Goal: Find specific page/section

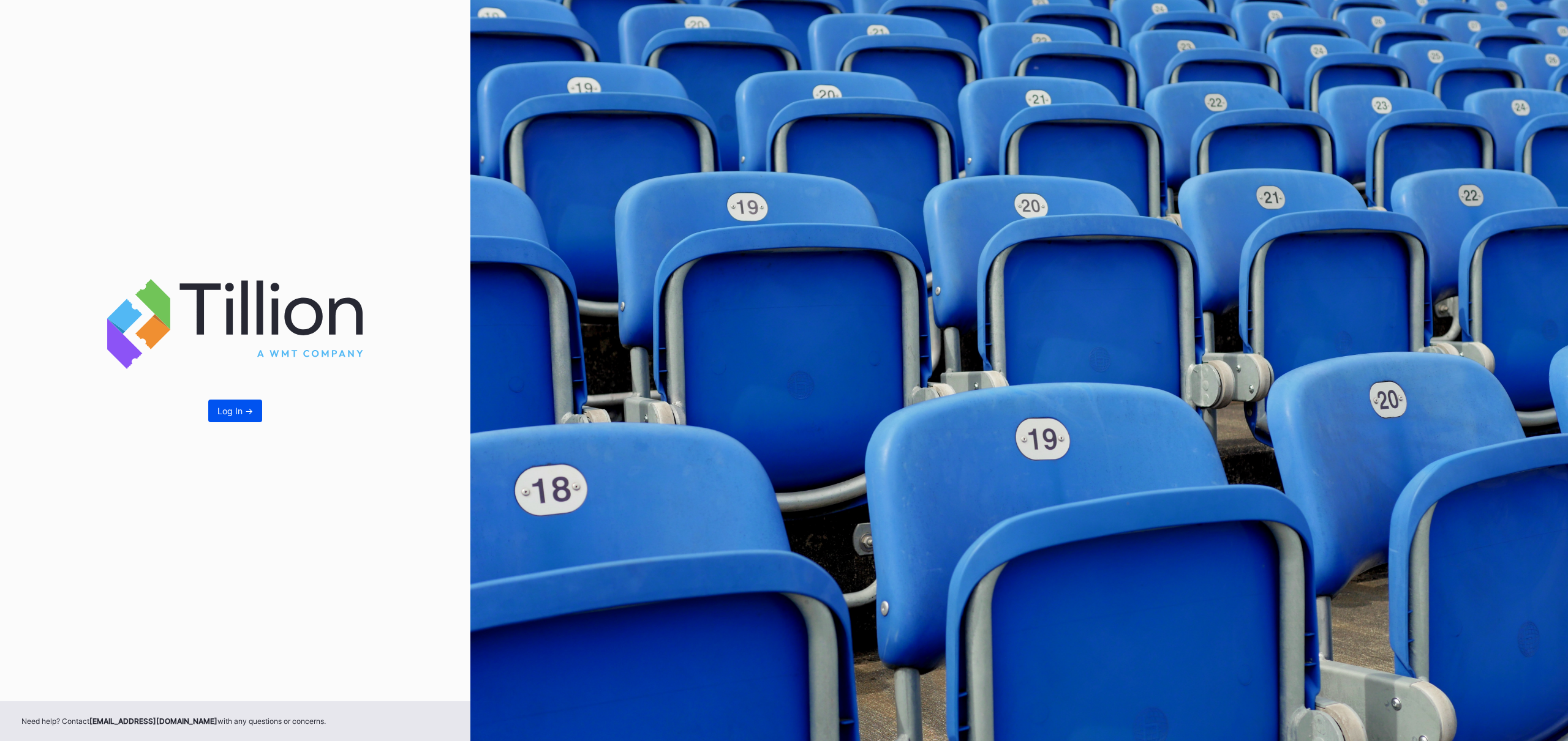
click at [253, 411] on button "Log In ->" at bounding box center [235, 411] width 54 height 23
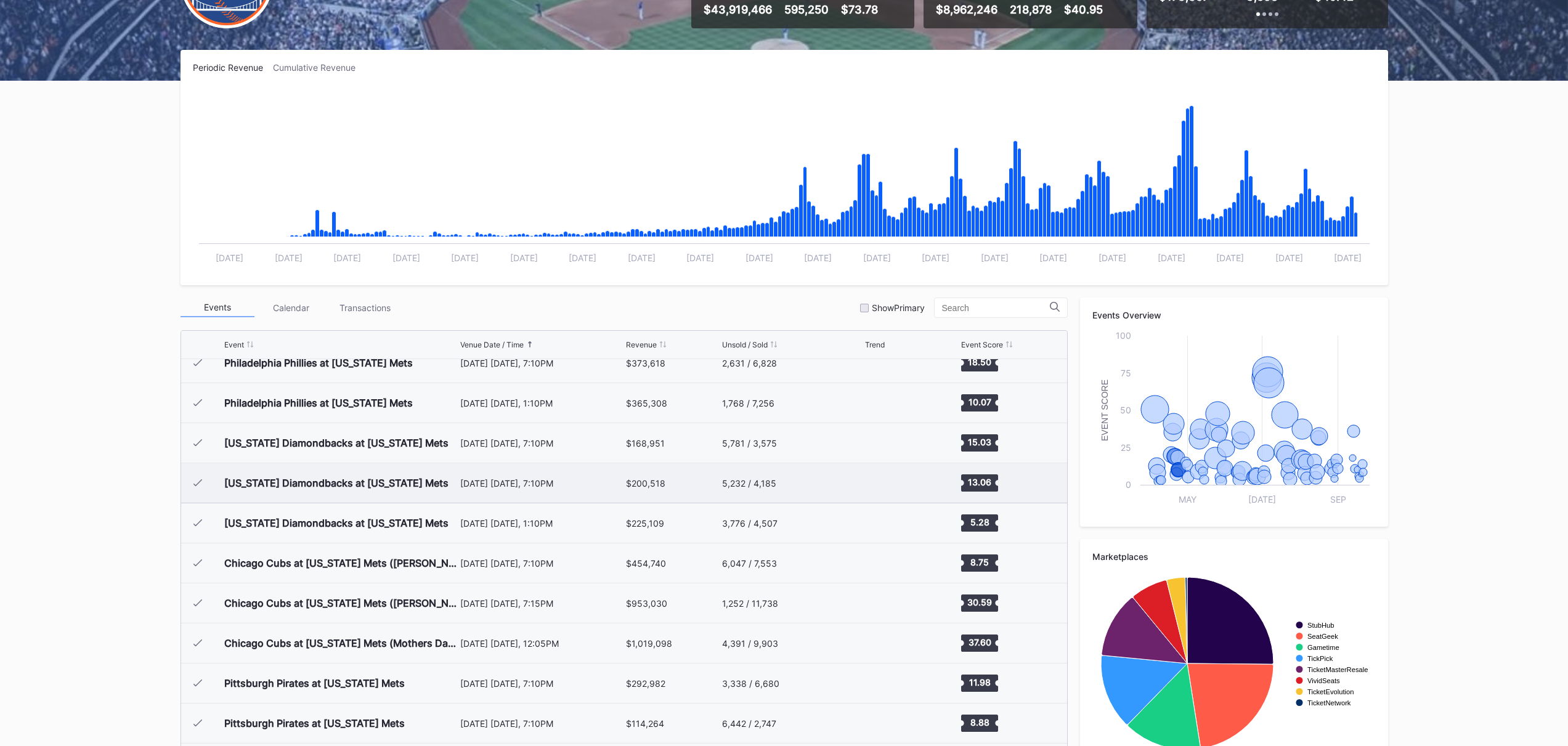
scroll to position [466, 0]
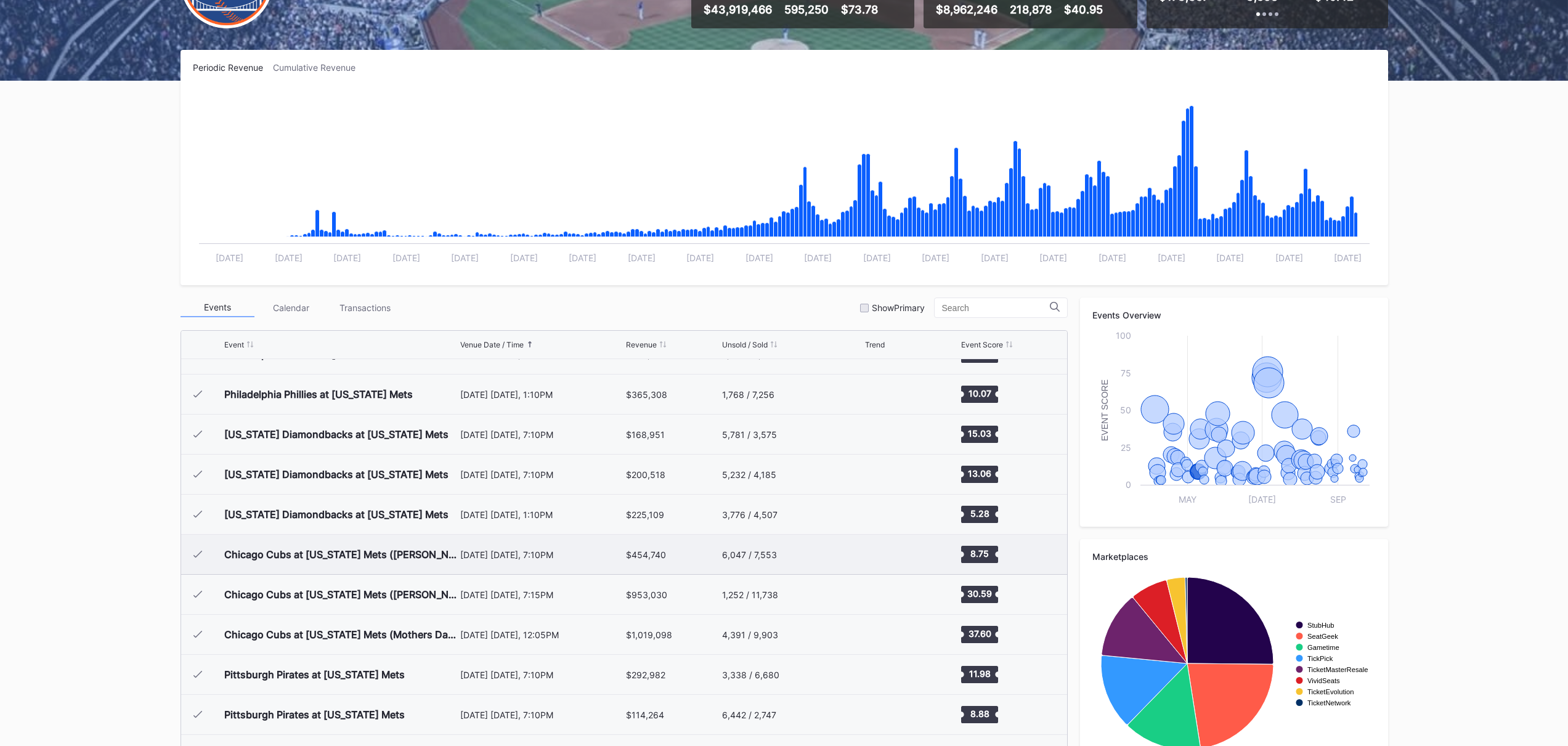
click at [513, 556] on div "[DATE] [DATE], 7:10PM" at bounding box center [542, 555] width 163 height 11
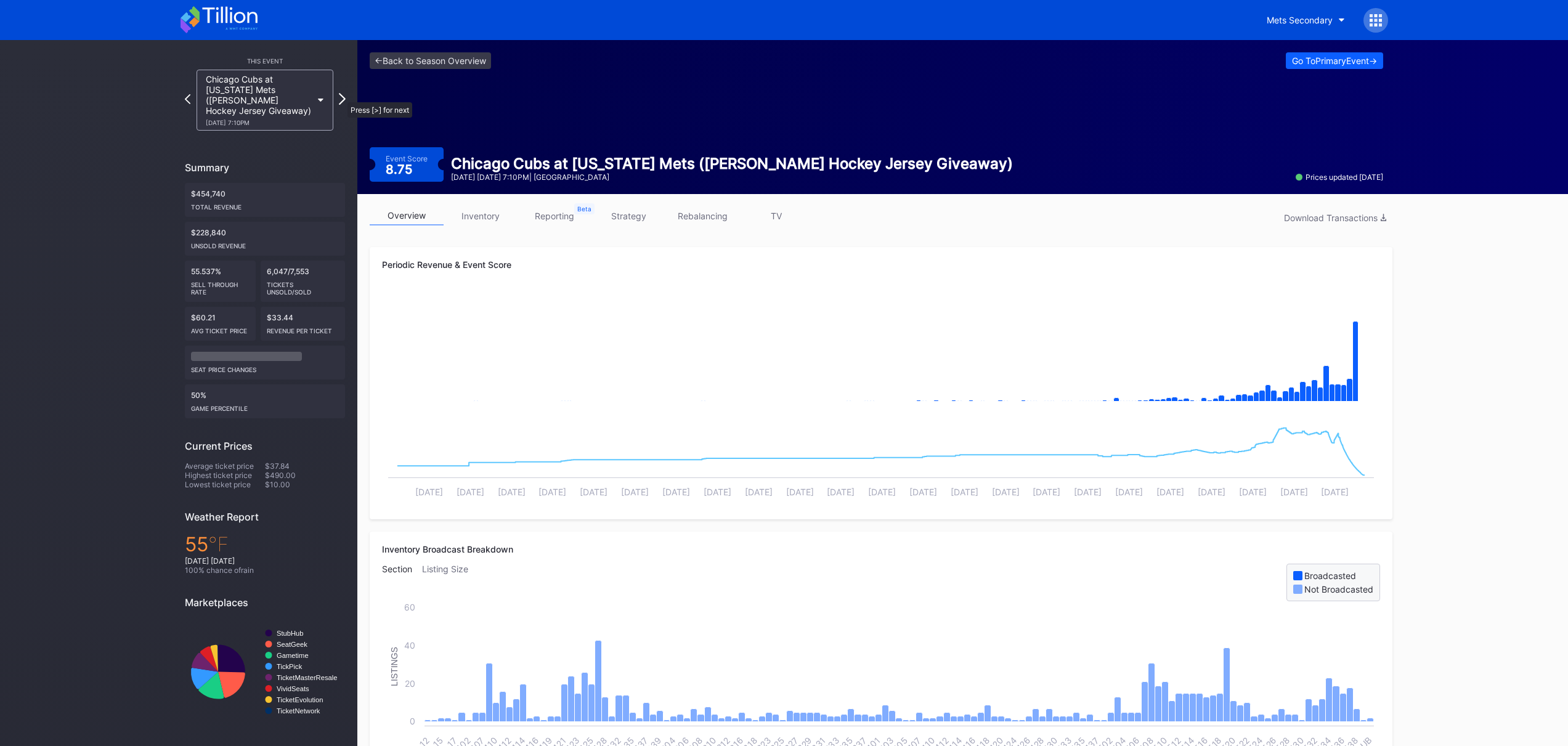
click at [341, 96] on icon at bounding box center [342, 99] width 7 height 12
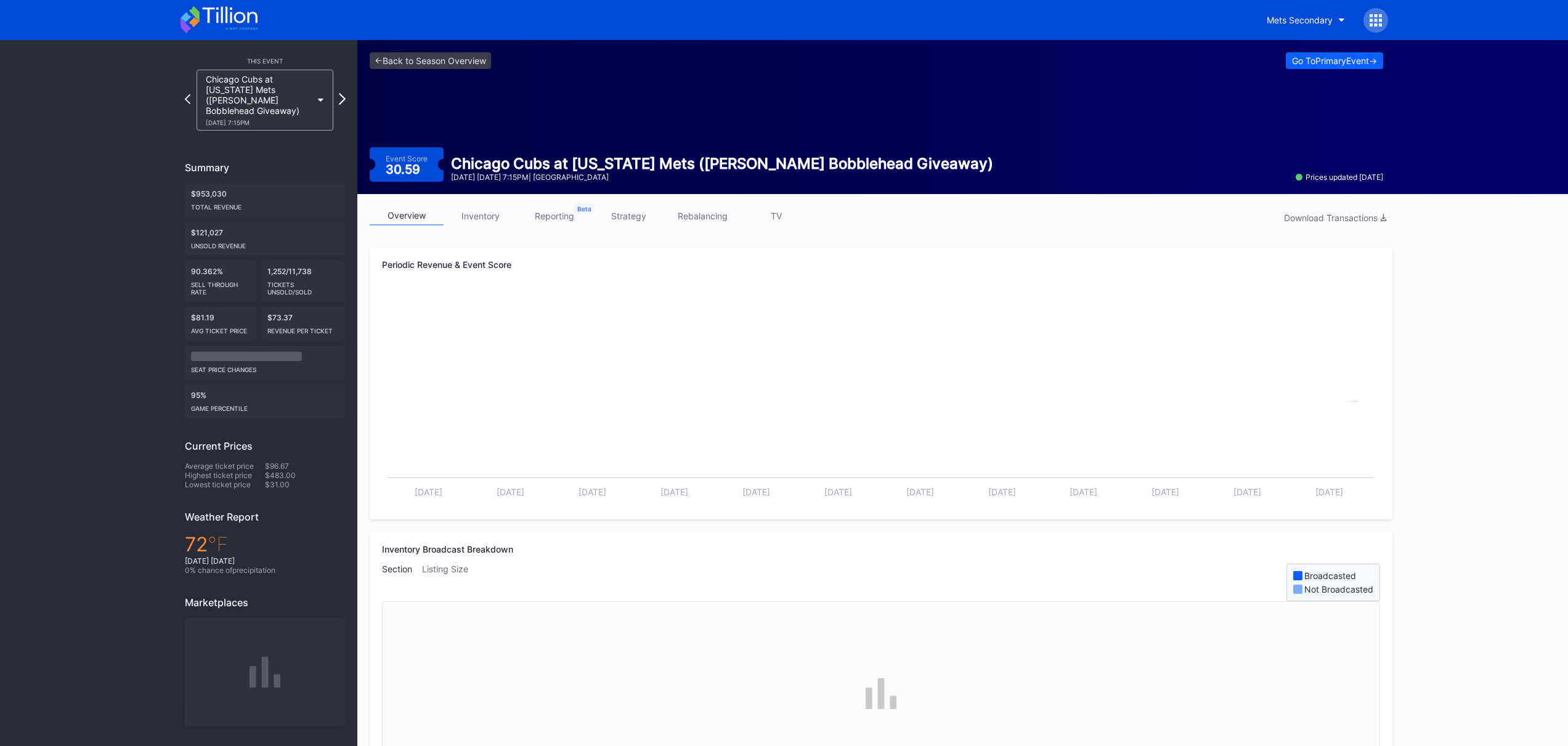
click at [341, 97] on icon at bounding box center [342, 99] width 7 height 12
click at [341, 98] on icon at bounding box center [342, 99] width 7 height 12
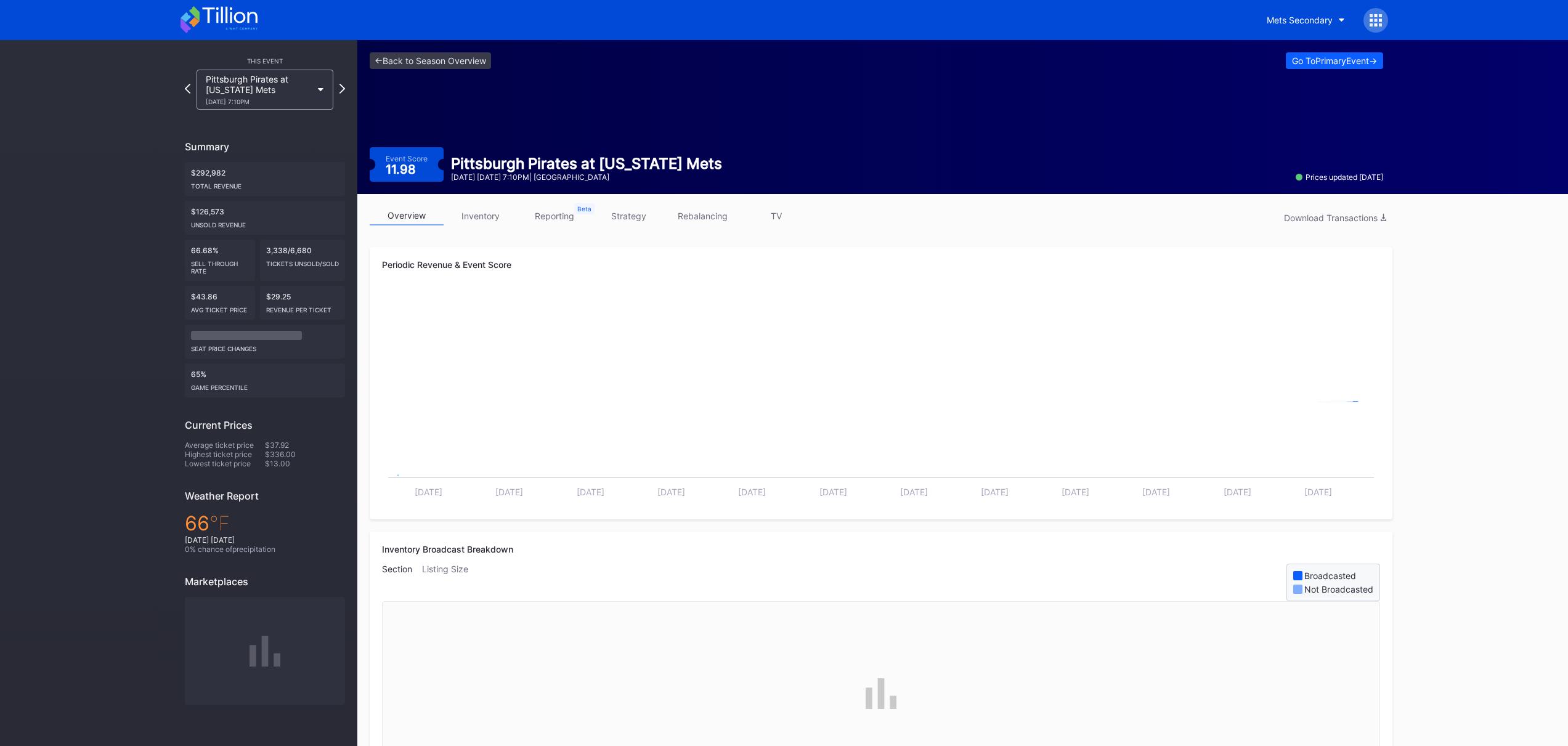
click at [341, 98] on div "Pittsburgh Pirates at [US_STATE] Mets [DATE] 7:10PM" at bounding box center [264, 90] width 160 height 40
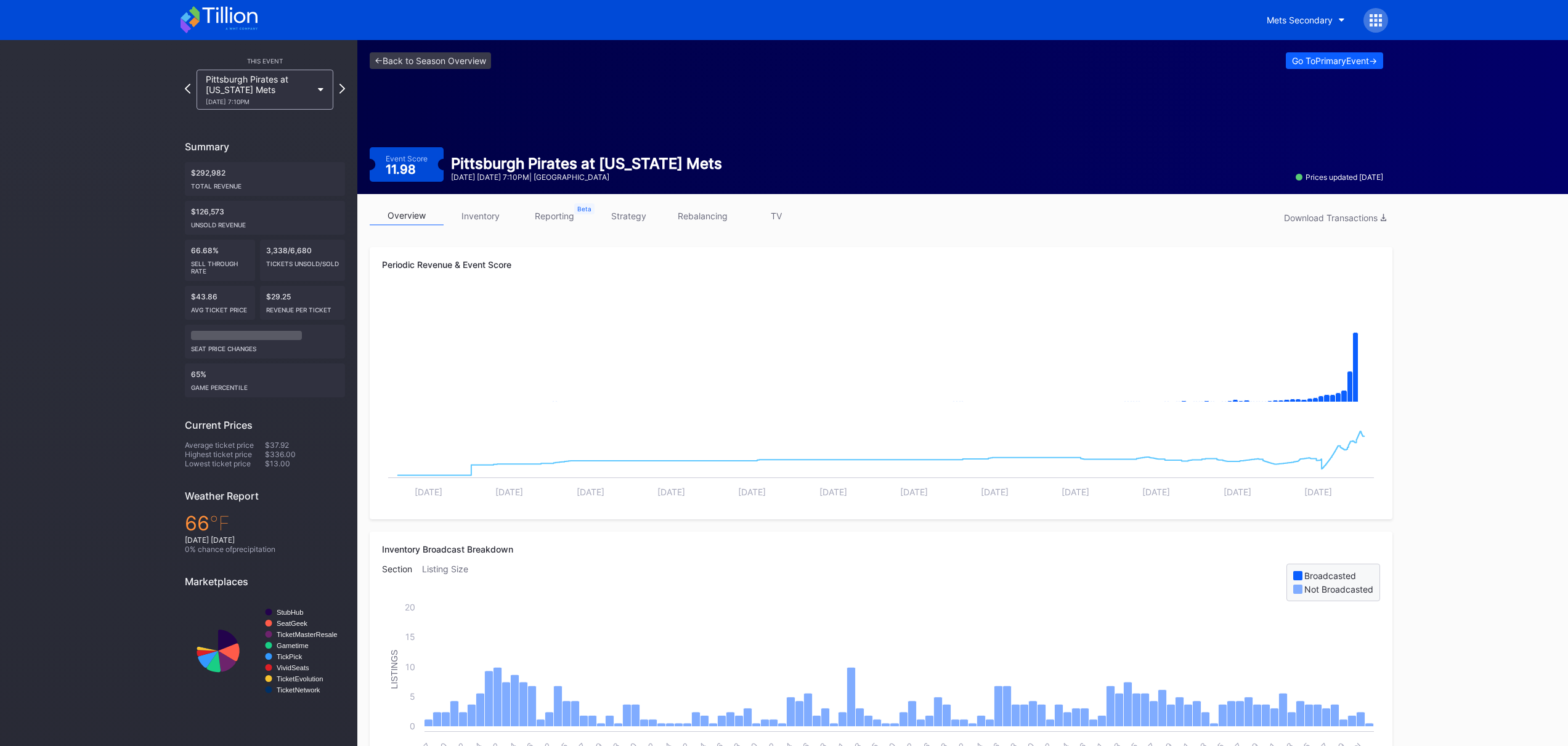
click at [341, 98] on div "Pittsburgh Pirates at [US_STATE] Mets [DATE] 7:10PM" at bounding box center [264, 90] width 160 height 40
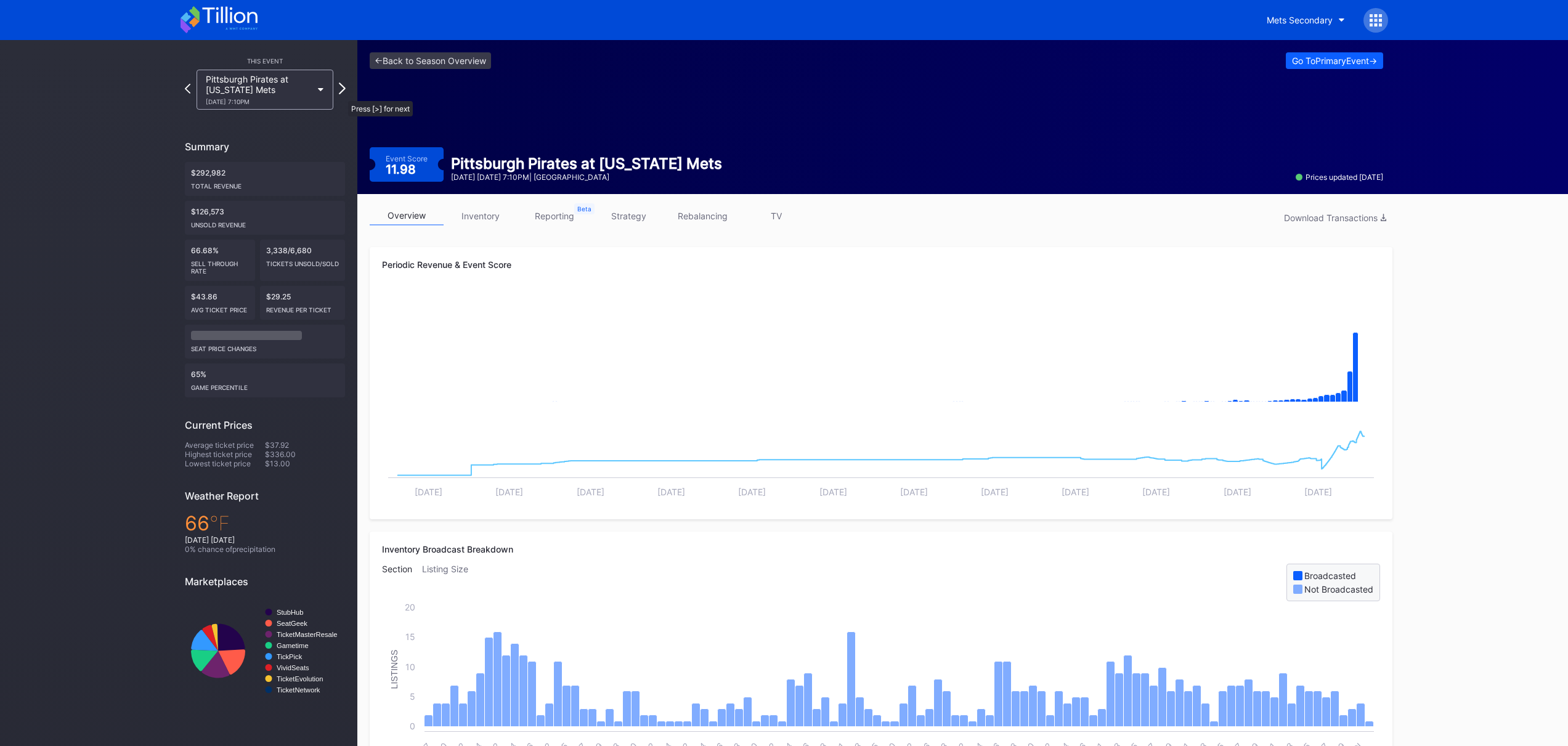
click at [342, 95] on icon at bounding box center [342, 89] width 7 height 12
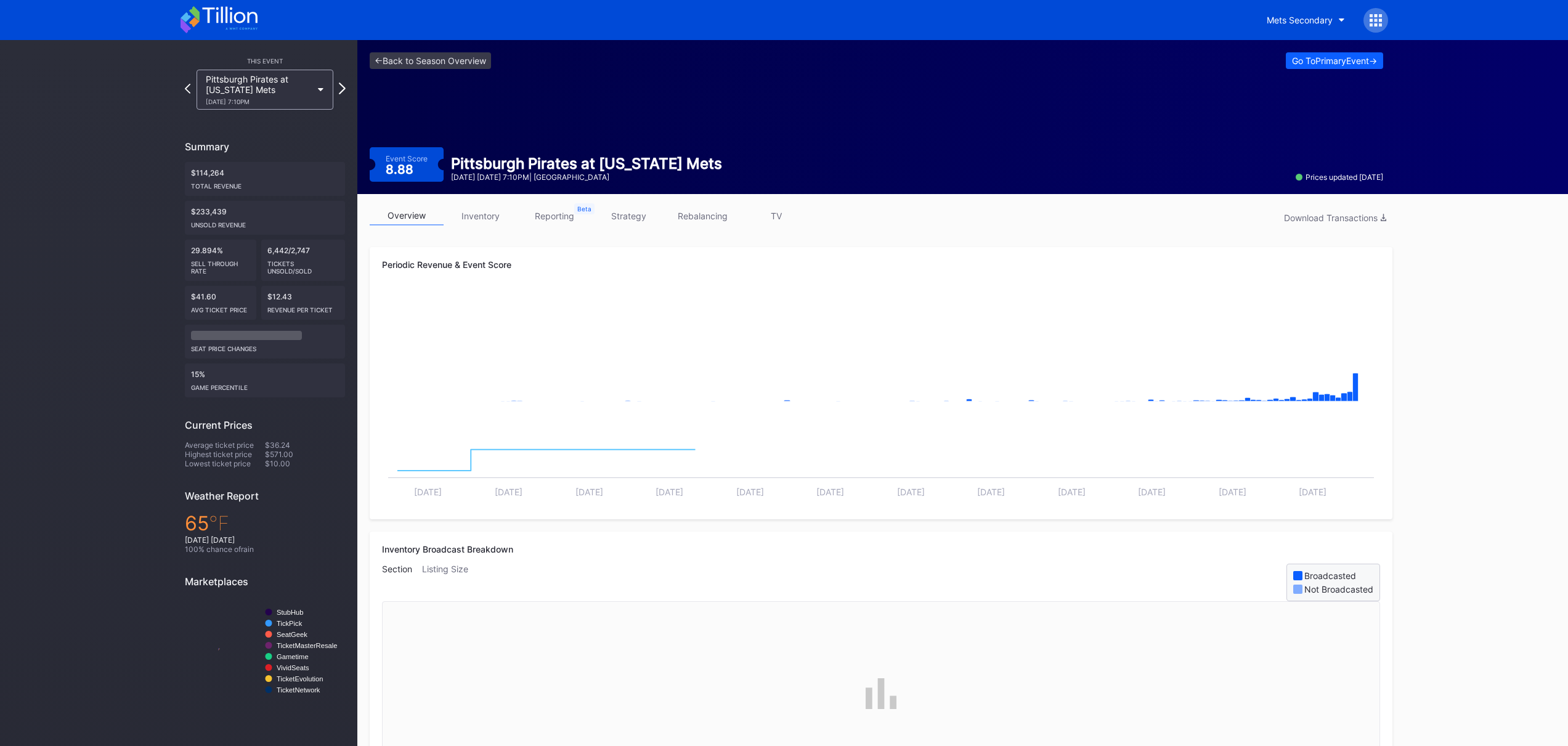
click at [342, 95] on icon at bounding box center [342, 89] width 7 height 12
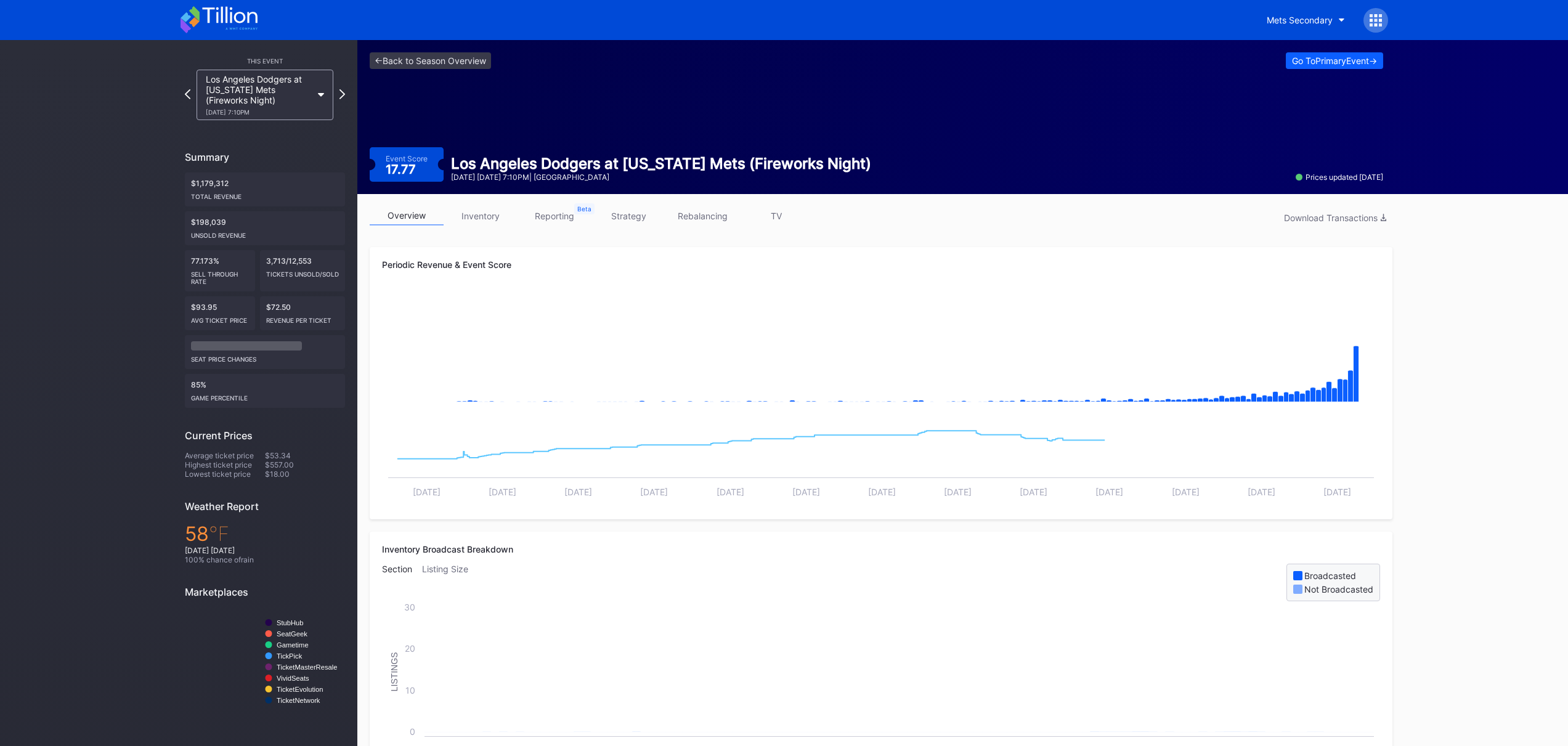
click at [342, 96] on icon at bounding box center [343, 95] width 6 height 10
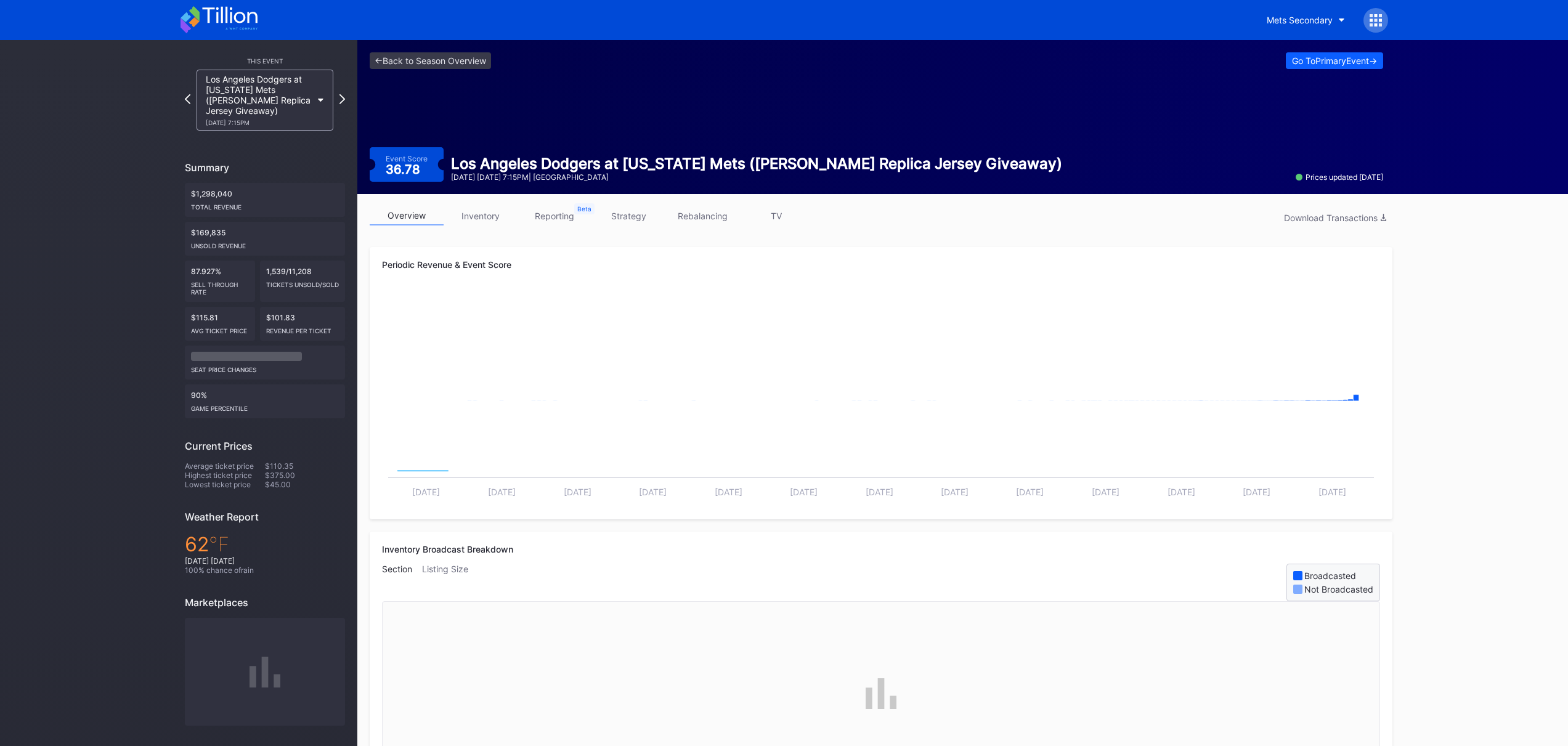
click at [342, 96] on icon at bounding box center [343, 100] width 6 height 10
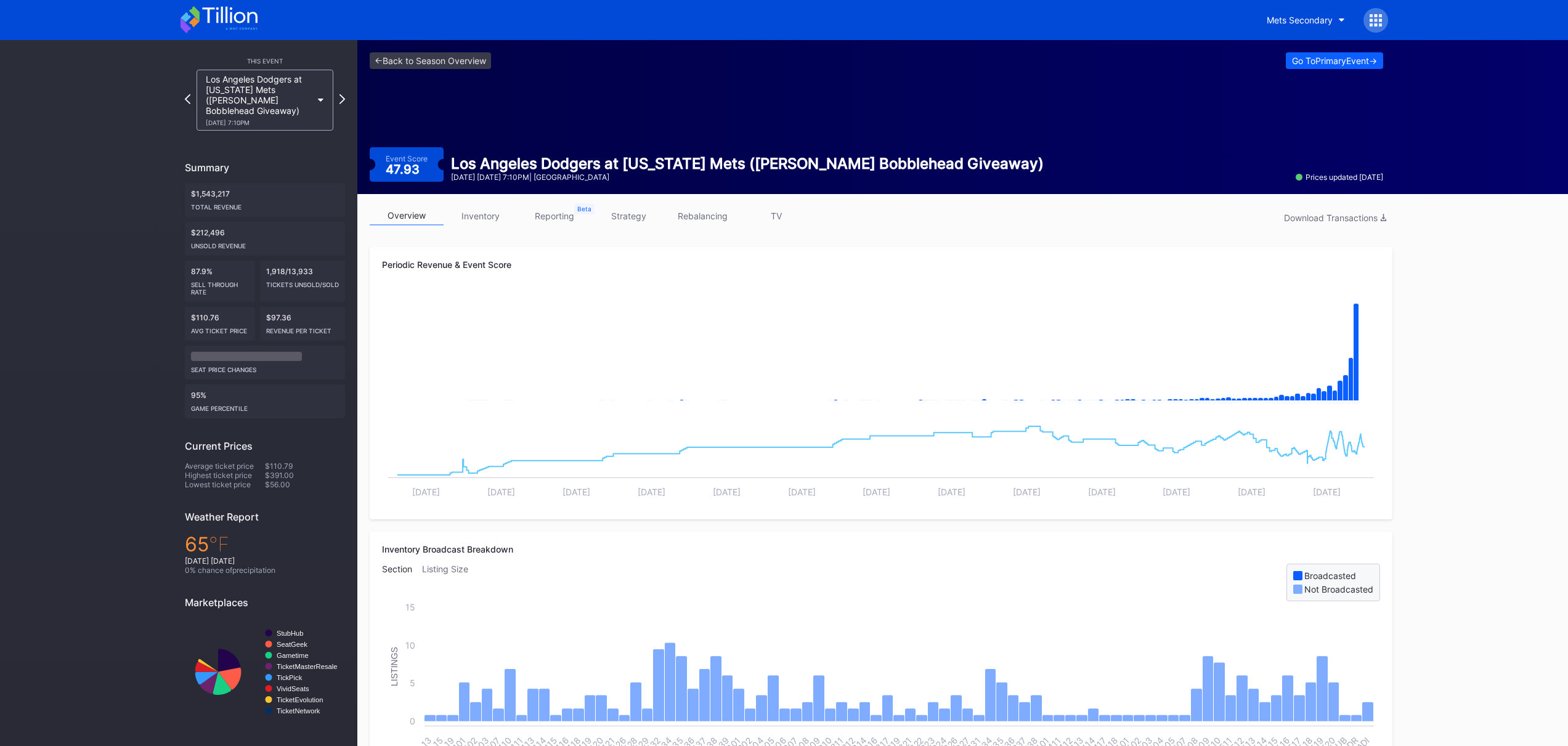
click at [342, 96] on icon at bounding box center [343, 100] width 6 height 10
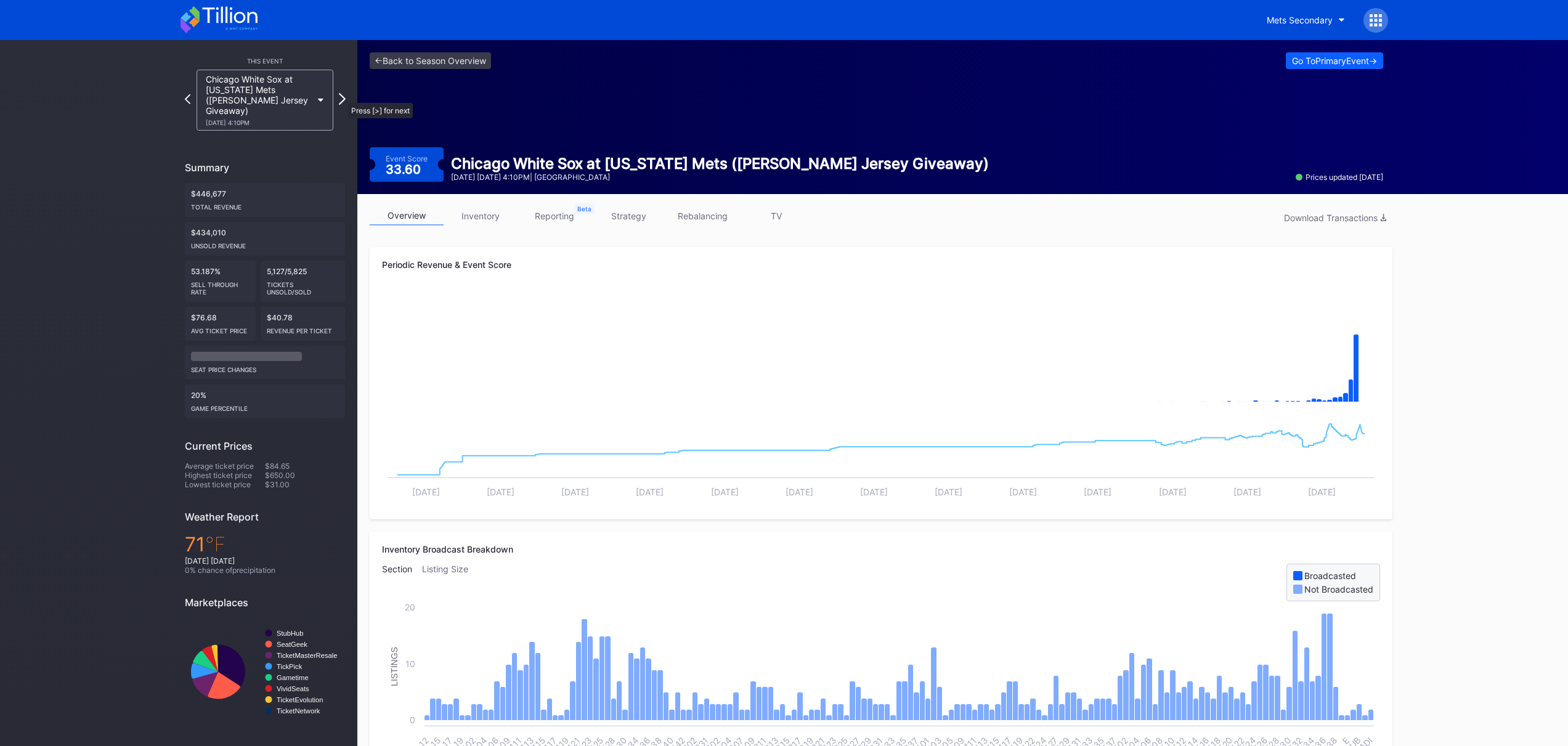
click at [342, 97] on icon at bounding box center [342, 99] width 7 height 12
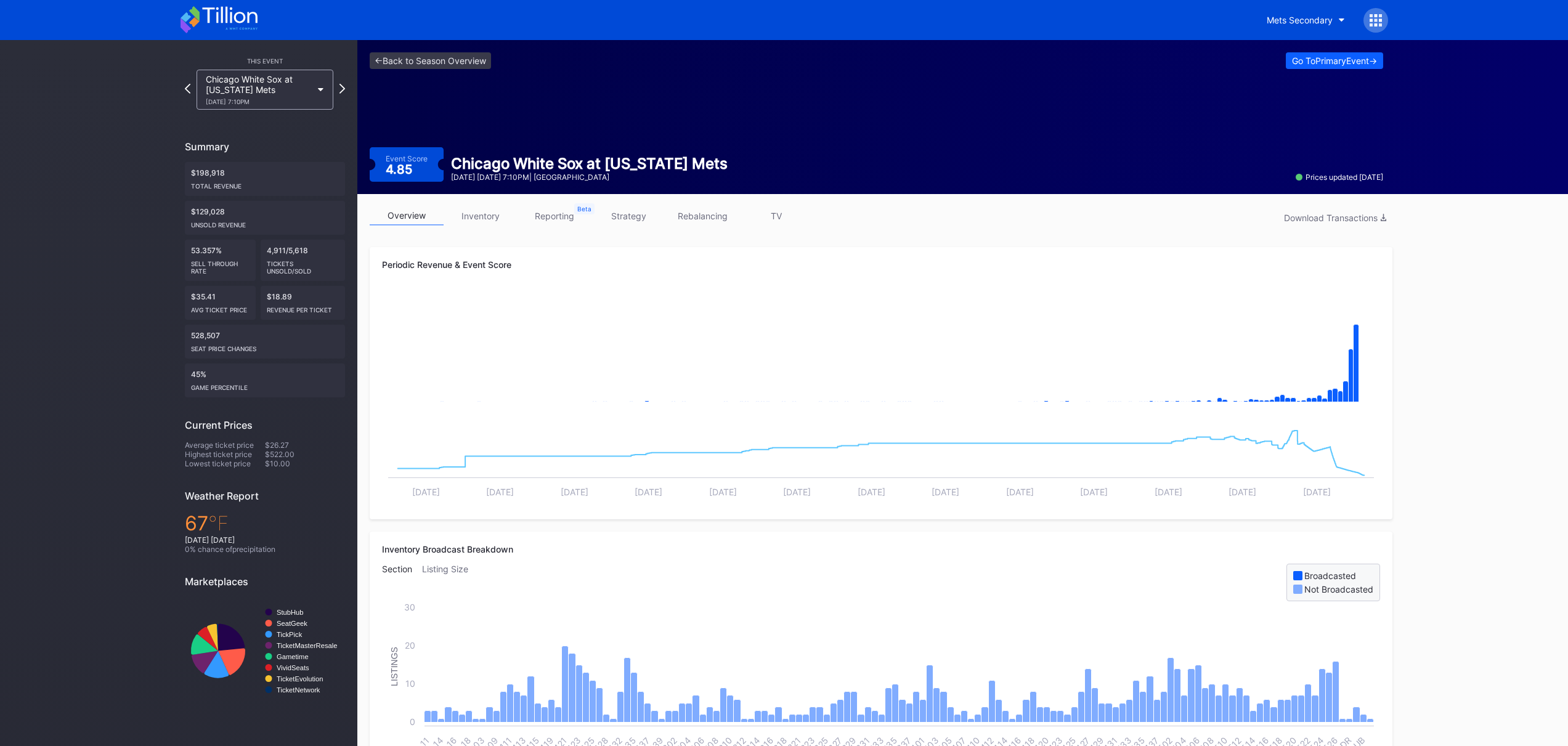
click at [1338, 66] on div "Go To Primary Event ->" at bounding box center [1334, 61] width 85 height 11
